Goal: Find specific page/section: Find specific page/section

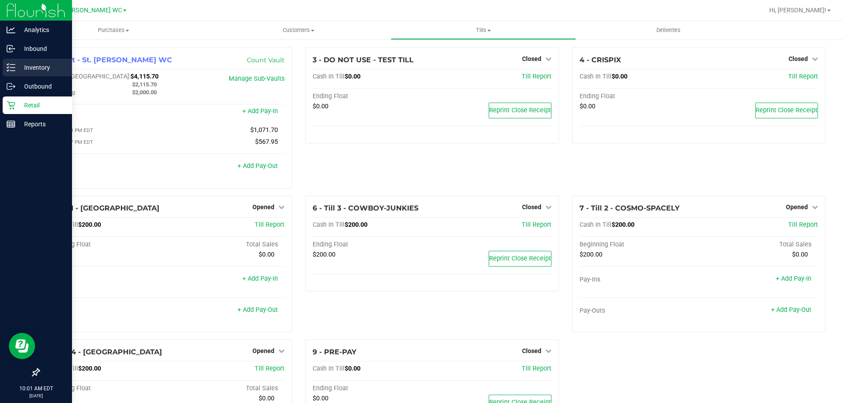
scroll to position [50, 0]
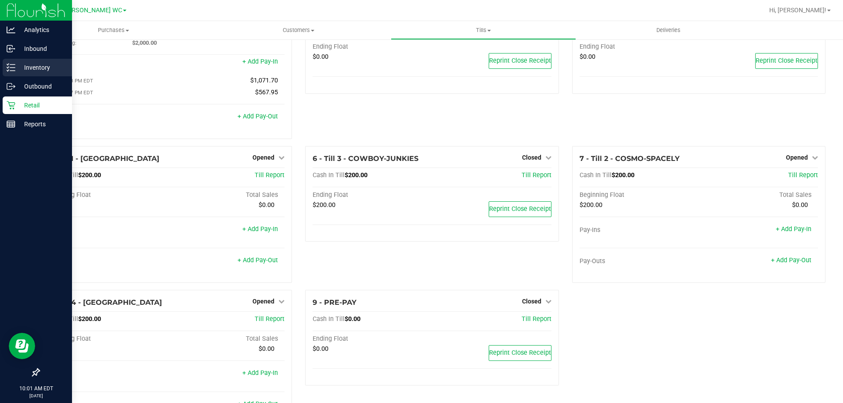
click at [4, 71] on div "Inventory" at bounding box center [37, 68] width 69 height 18
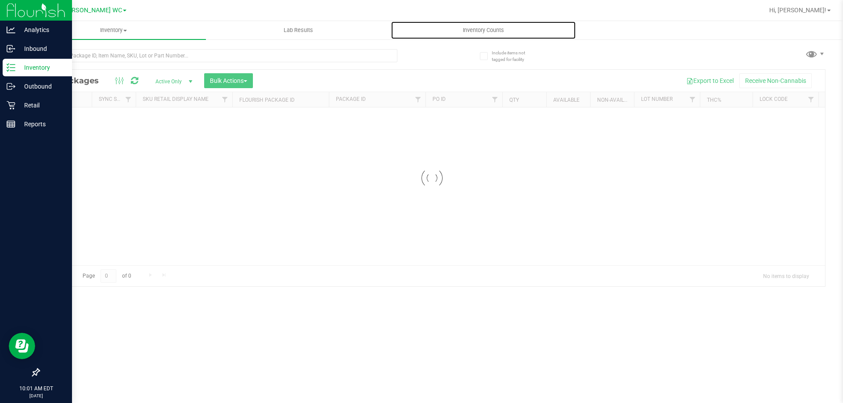
click at [471, 36] on uib-tab-heading "Inventory Counts" at bounding box center [483, 31] width 184 height 18
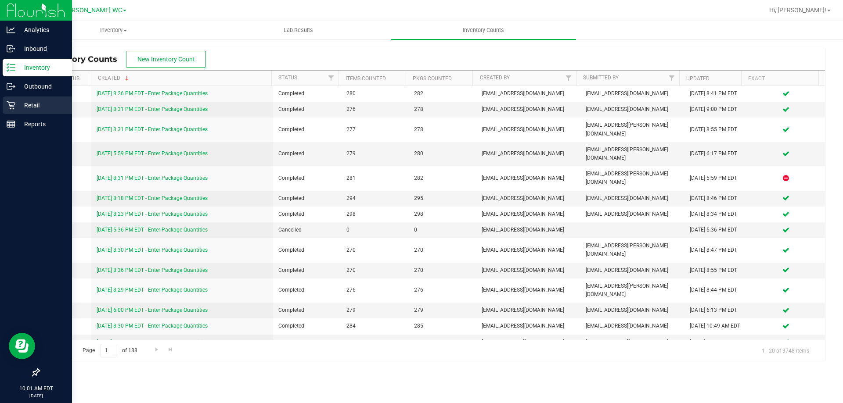
click at [10, 115] on link "Retail" at bounding box center [36, 106] width 72 height 19
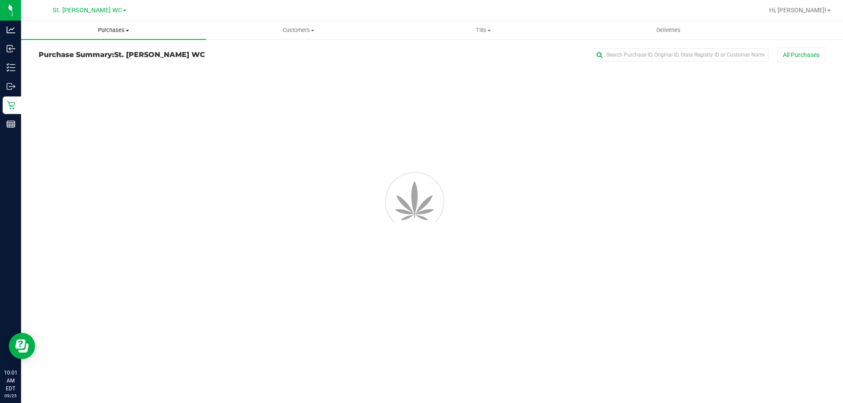
click at [112, 36] on uib-tab-heading "Purchases Summary of purchases Fulfillment All purchases" at bounding box center [113, 30] width 185 height 18
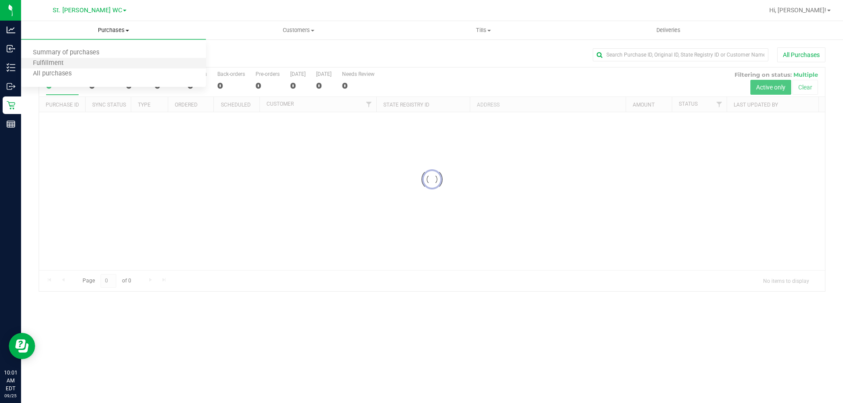
click at [102, 59] on li "Fulfillment" at bounding box center [113, 63] width 185 height 11
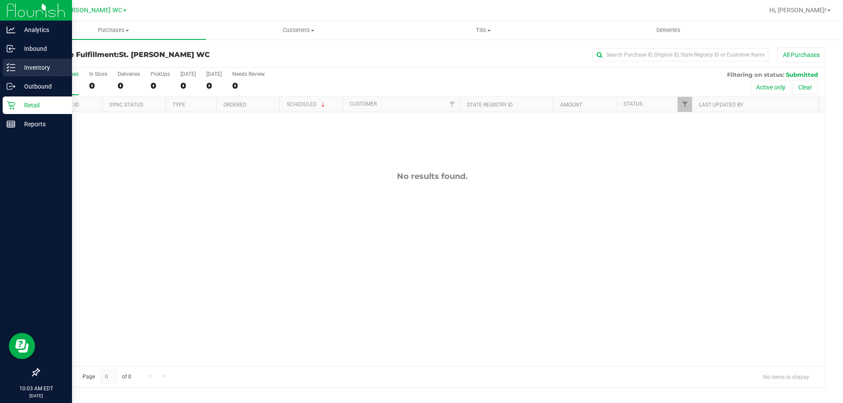
click at [0, 68] on link "Inventory" at bounding box center [36, 68] width 72 height 19
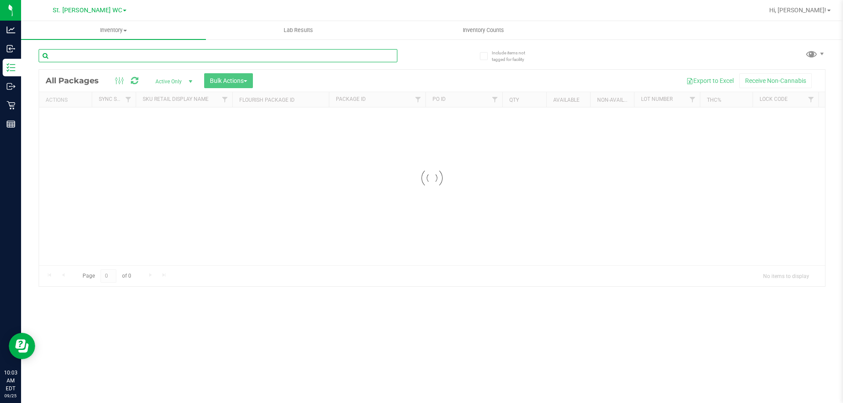
click at [129, 62] on input "text" at bounding box center [218, 55] width 359 height 13
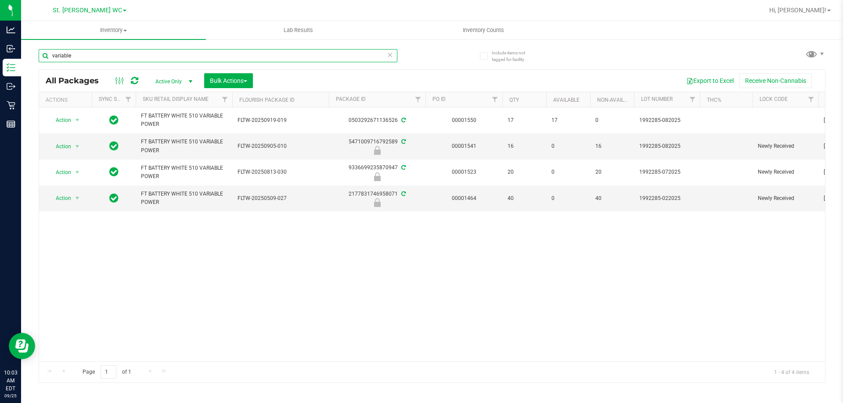
type input "variable"
